Goal: Transaction & Acquisition: Purchase product/service

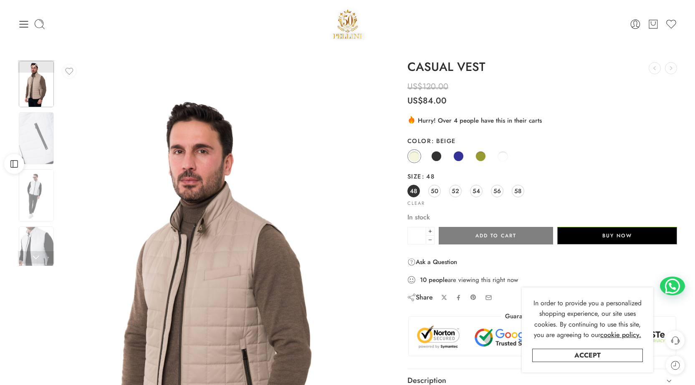
scroll to position [84, 0]
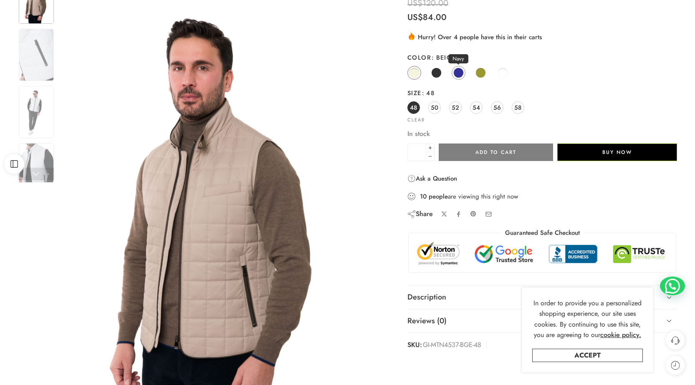
click at [460, 73] on span at bounding box center [459, 73] width 10 height 10
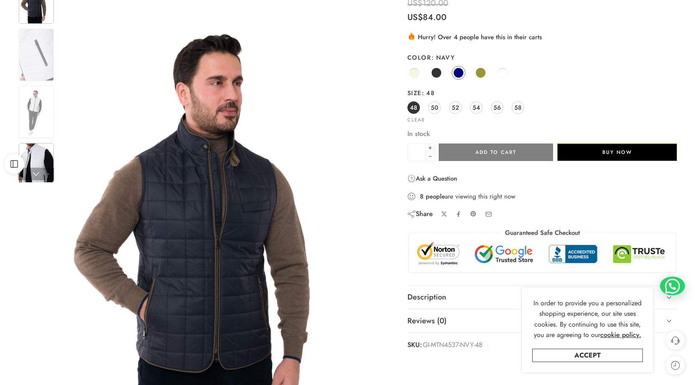
click at [40, 155] on img at bounding box center [36, 169] width 35 height 52
click at [35, 105] on img at bounding box center [36, 112] width 35 height 52
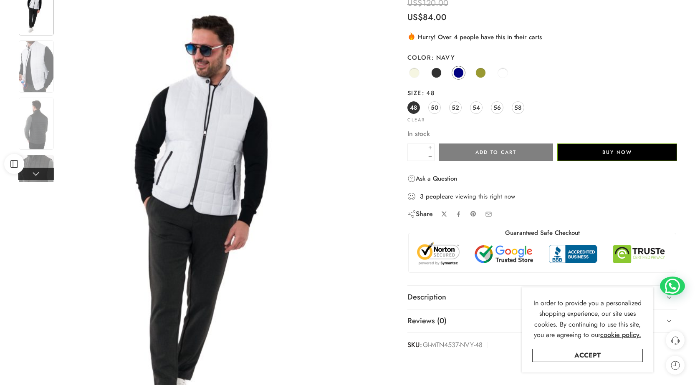
click at [36, 168] on link at bounding box center [36, 174] width 36 height 13
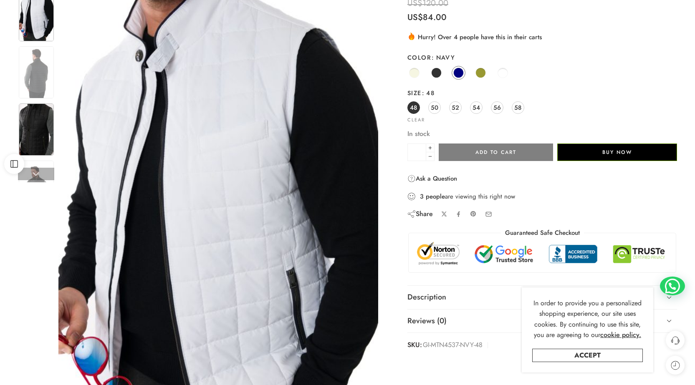
click at [37, 134] on img at bounding box center [36, 130] width 35 height 52
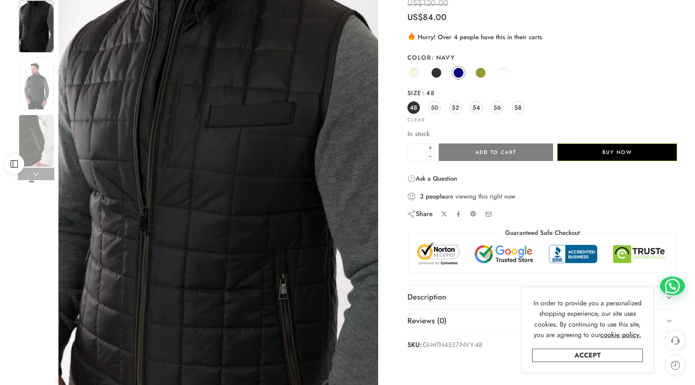
click at [37, 24] on img at bounding box center [36, 26] width 35 height 52
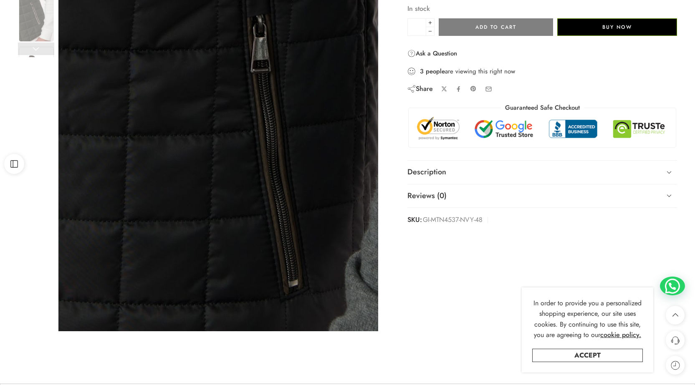
scroll to position [501, 0]
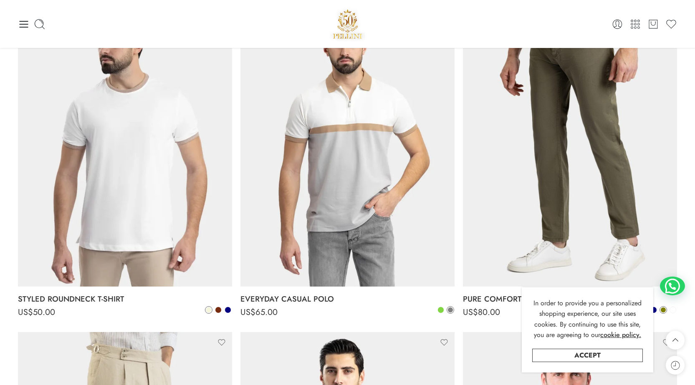
scroll to position [3466, 0]
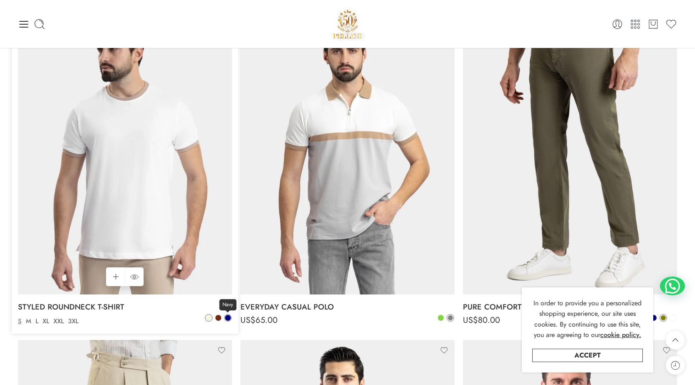
click at [230, 317] on span at bounding box center [228, 318] width 6 height 6
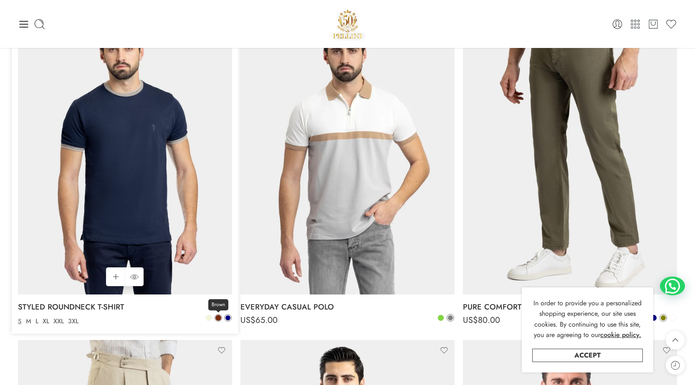
click at [218, 317] on span at bounding box center [219, 318] width 6 height 6
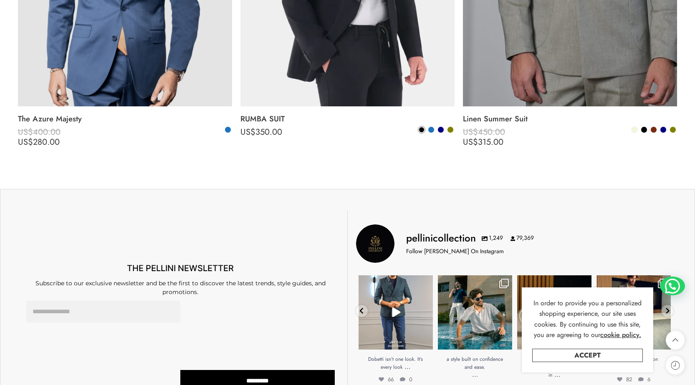
scroll to position [5137, 0]
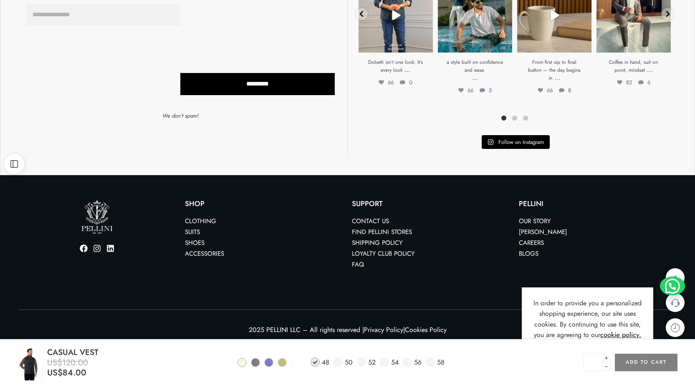
scroll to position [701, 0]
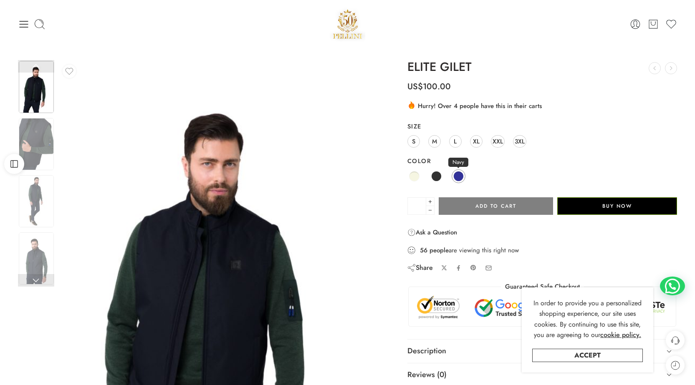
click at [460, 175] on span at bounding box center [459, 176] width 10 height 10
click at [459, 176] on span at bounding box center [459, 176] width 10 height 10
click at [415, 176] on span at bounding box center [414, 176] width 10 height 10
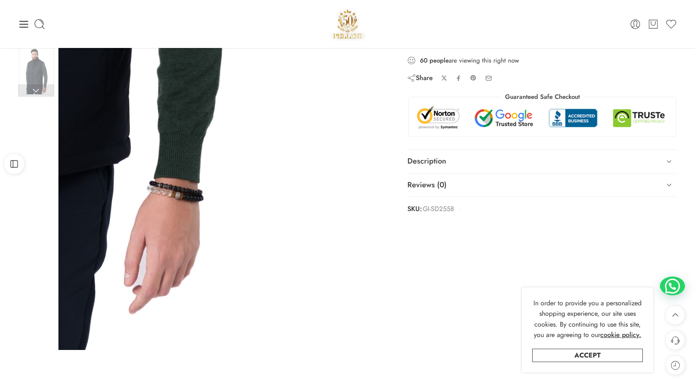
scroll to position [167, 0]
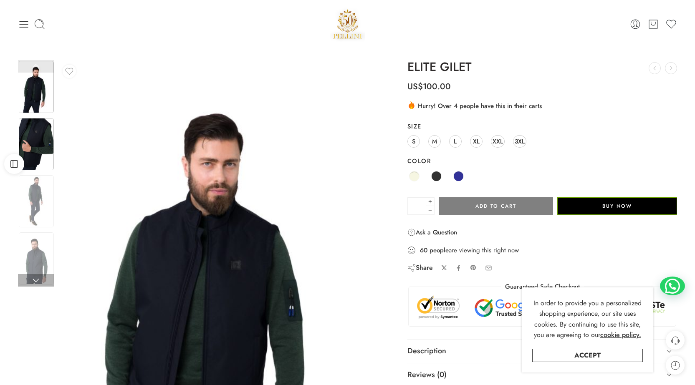
click at [40, 144] on img at bounding box center [36, 144] width 35 height 52
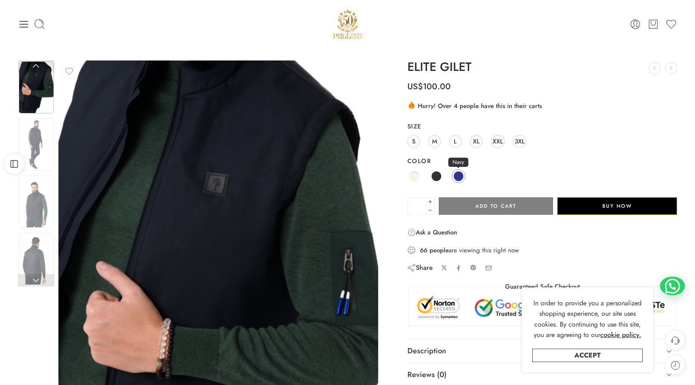
click at [459, 175] on span at bounding box center [459, 176] width 10 height 10
click at [35, 282] on link at bounding box center [36, 280] width 36 height 13
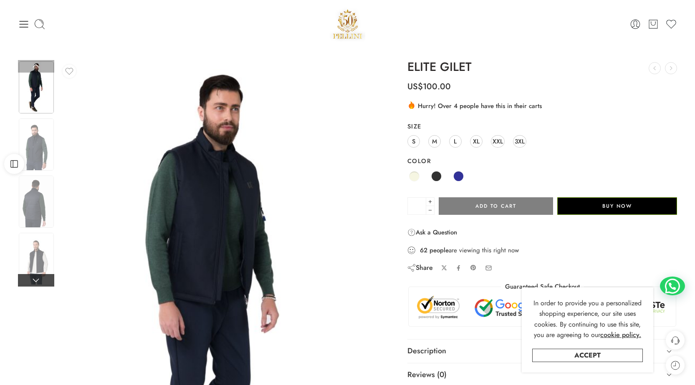
click at [35, 282] on link at bounding box center [36, 280] width 36 height 13
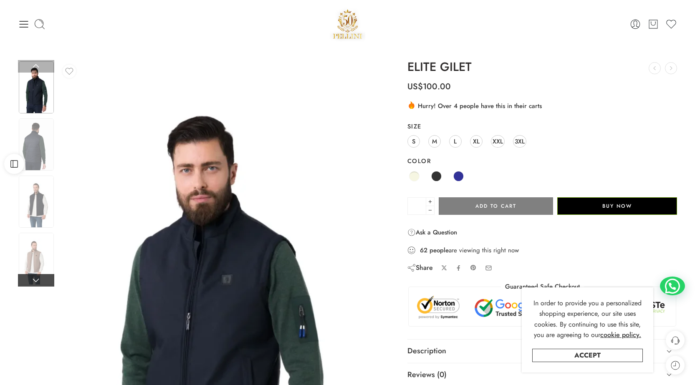
click at [35, 282] on link at bounding box center [36, 280] width 36 height 13
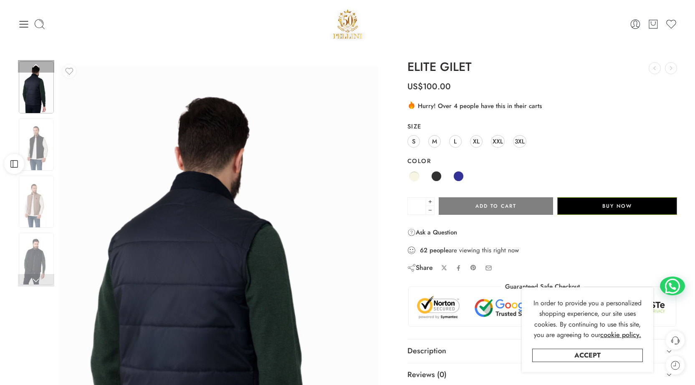
click at [35, 282] on link at bounding box center [36, 280] width 36 height 13
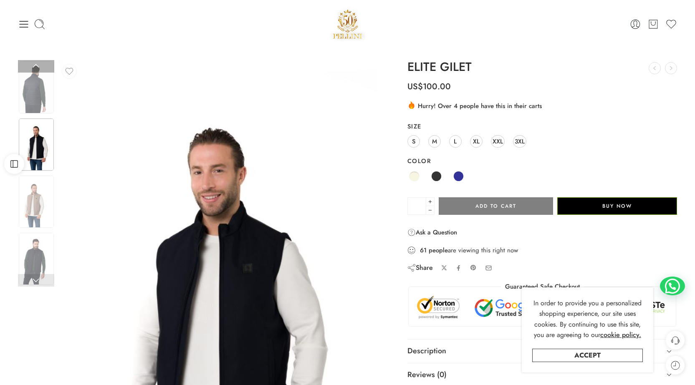
click at [35, 282] on link at bounding box center [36, 280] width 36 height 13
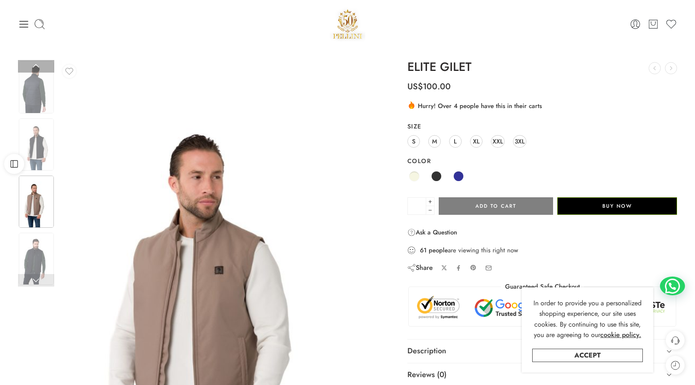
click at [35, 282] on link at bounding box center [36, 280] width 36 height 13
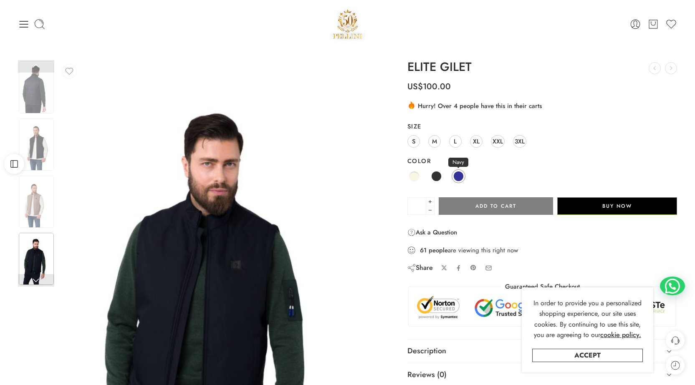
click at [459, 178] on span at bounding box center [459, 176] width 10 height 10
click at [39, 282] on link at bounding box center [36, 280] width 36 height 13
click at [36, 281] on link at bounding box center [36, 280] width 36 height 13
click at [30, 199] on img at bounding box center [36, 202] width 35 height 52
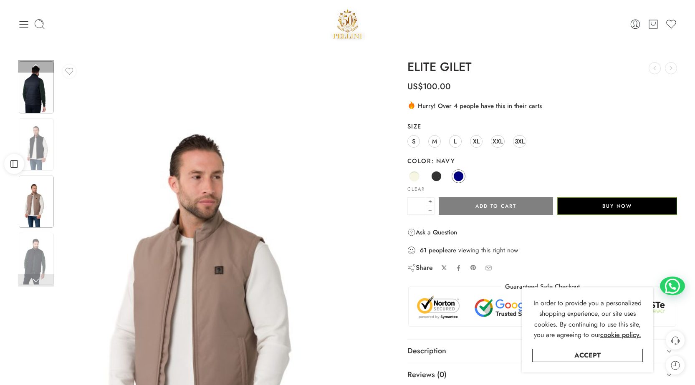
click at [34, 88] on img at bounding box center [36, 87] width 35 height 52
click at [37, 150] on img at bounding box center [36, 145] width 35 height 52
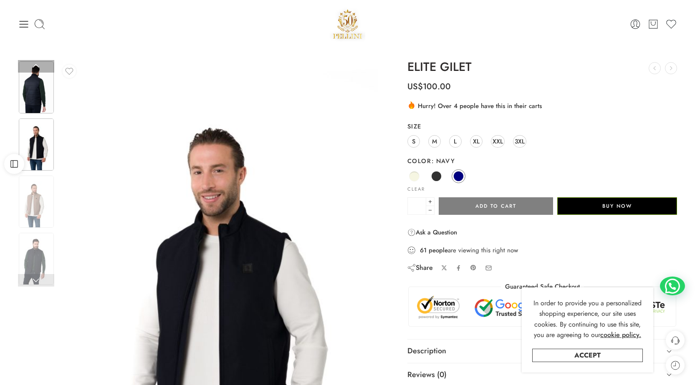
click at [36, 97] on img at bounding box center [36, 87] width 35 height 52
